Goal: Task Accomplishment & Management: Manage account settings

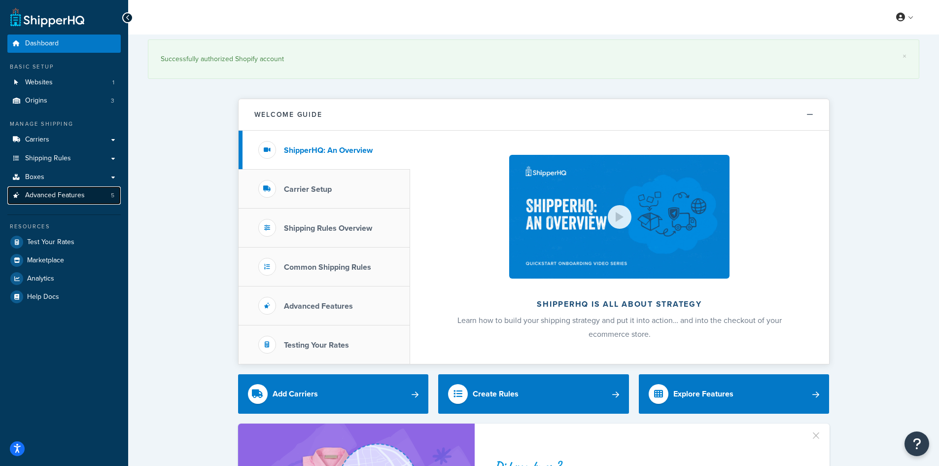
click at [79, 198] on span "Advanced Features" at bounding box center [55, 195] width 60 height 8
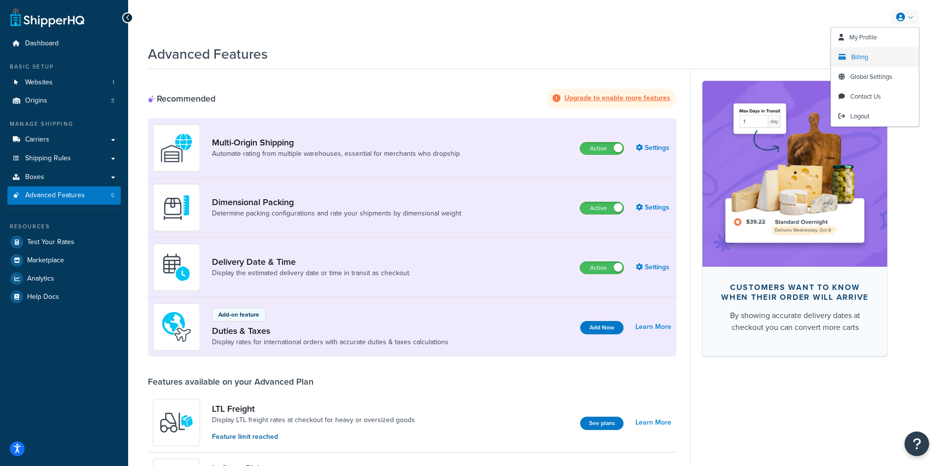
click at [857, 57] on span "Billing" at bounding box center [859, 56] width 17 height 9
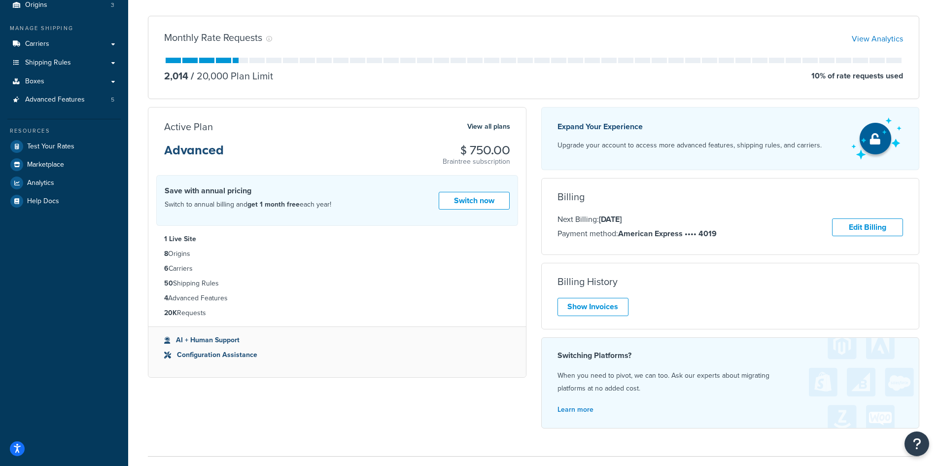
scroll to position [71, 0]
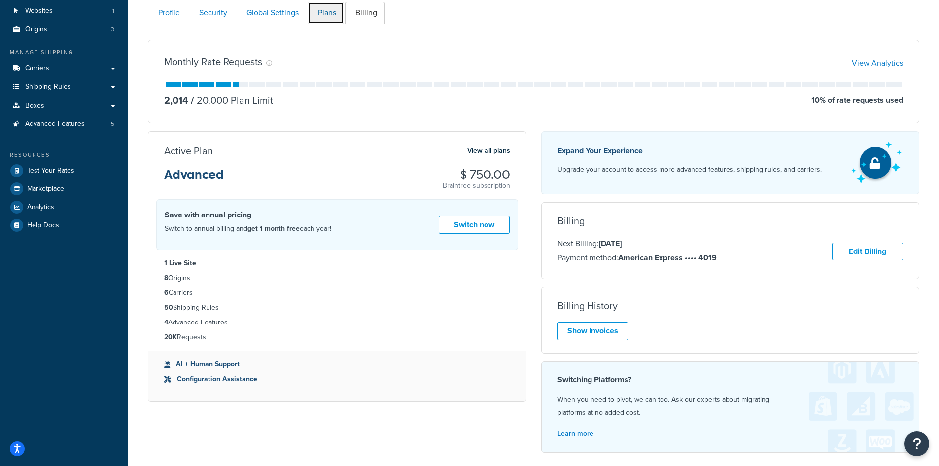
click at [331, 12] on link "Plans" at bounding box center [325, 13] width 36 height 22
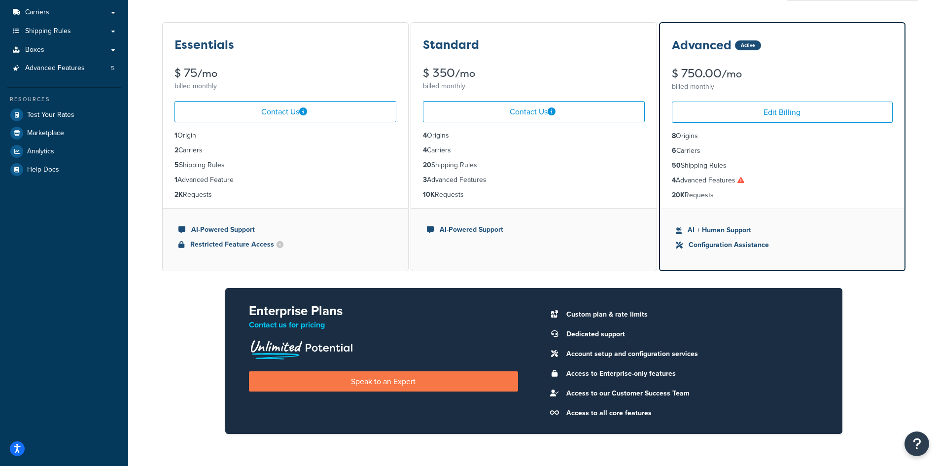
scroll to position [145, 0]
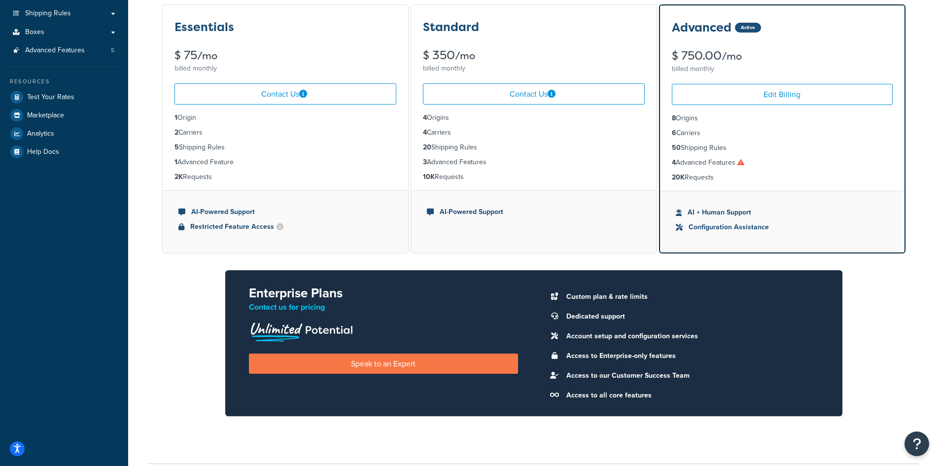
click at [744, 164] on icon at bounding box center [740, 162] width 7 height 7
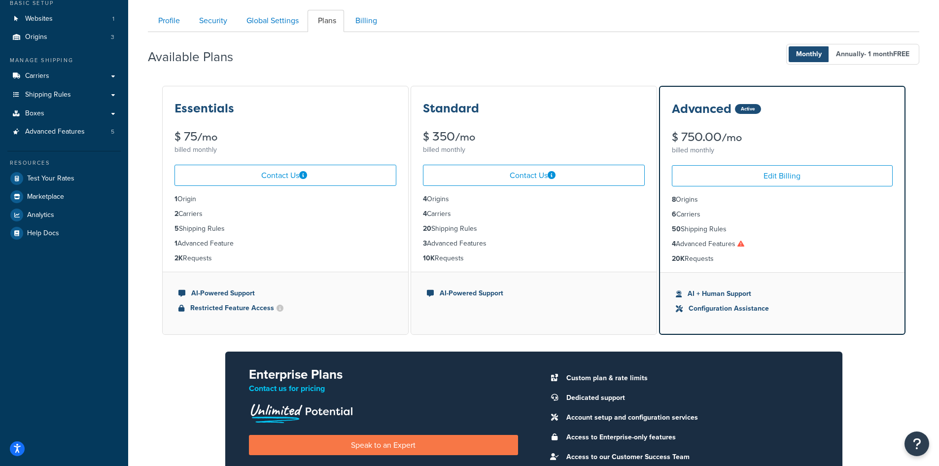
scroll to position [0, 0]
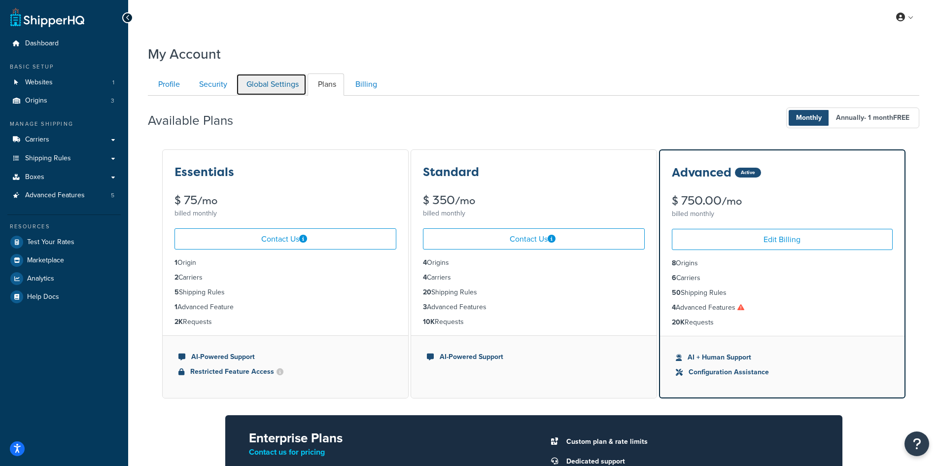
click at [261, 80] on link "Global Settings" at bounding box center [271, 84] width 70 height 22
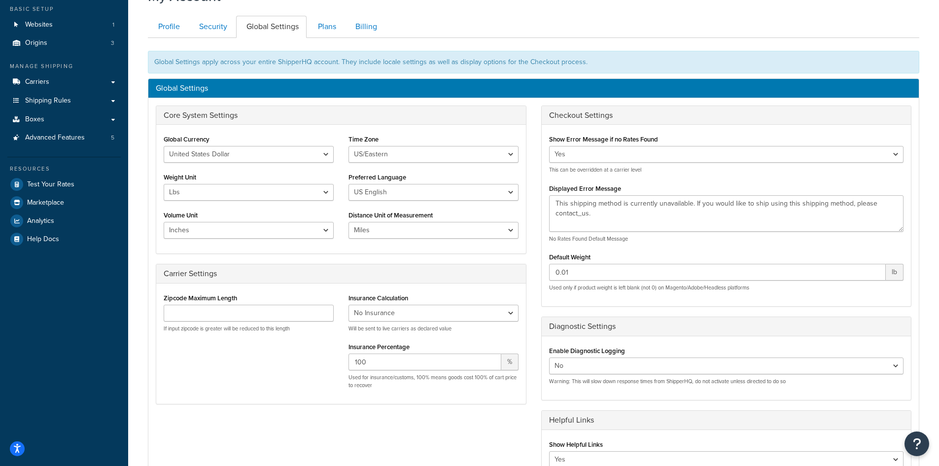
scroll to position [46, 0]
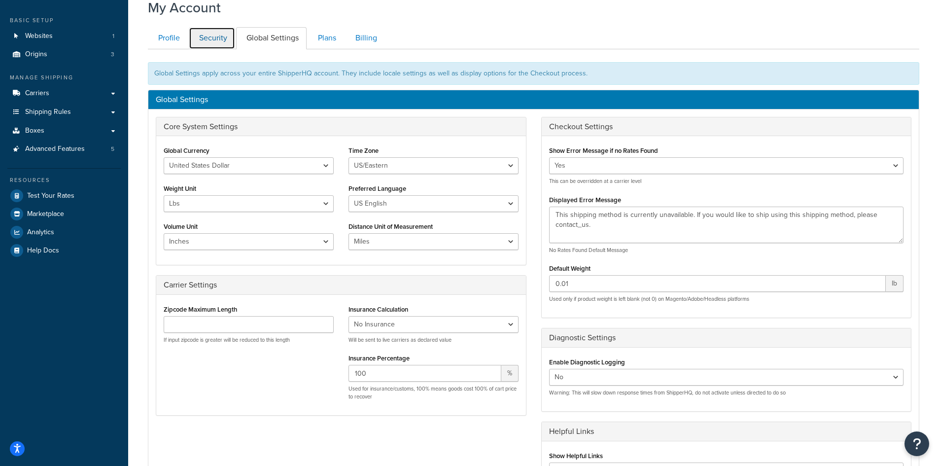
click at [202, 38] on link "Security" at bounding box center [212, 38] width 46 height 22
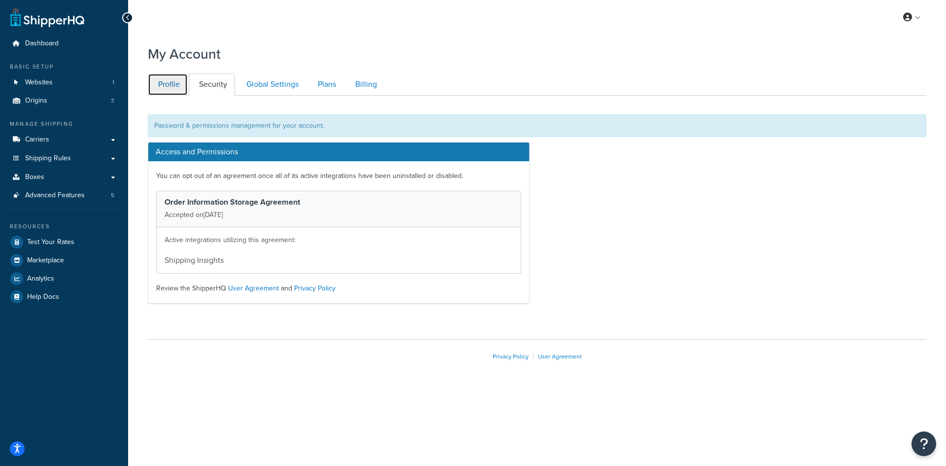
click at [174, 84] on link "Profile" at bounding box center [168, 84] width 40 height 22
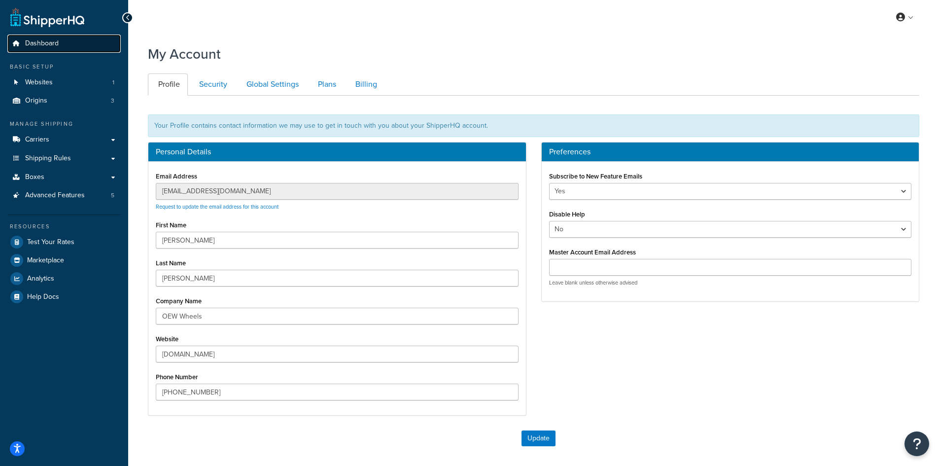
click at [59, 38] on link "Dashboard" at bounding box center [63, 43] width 113 height 18
